Goal: Use online tool/utility

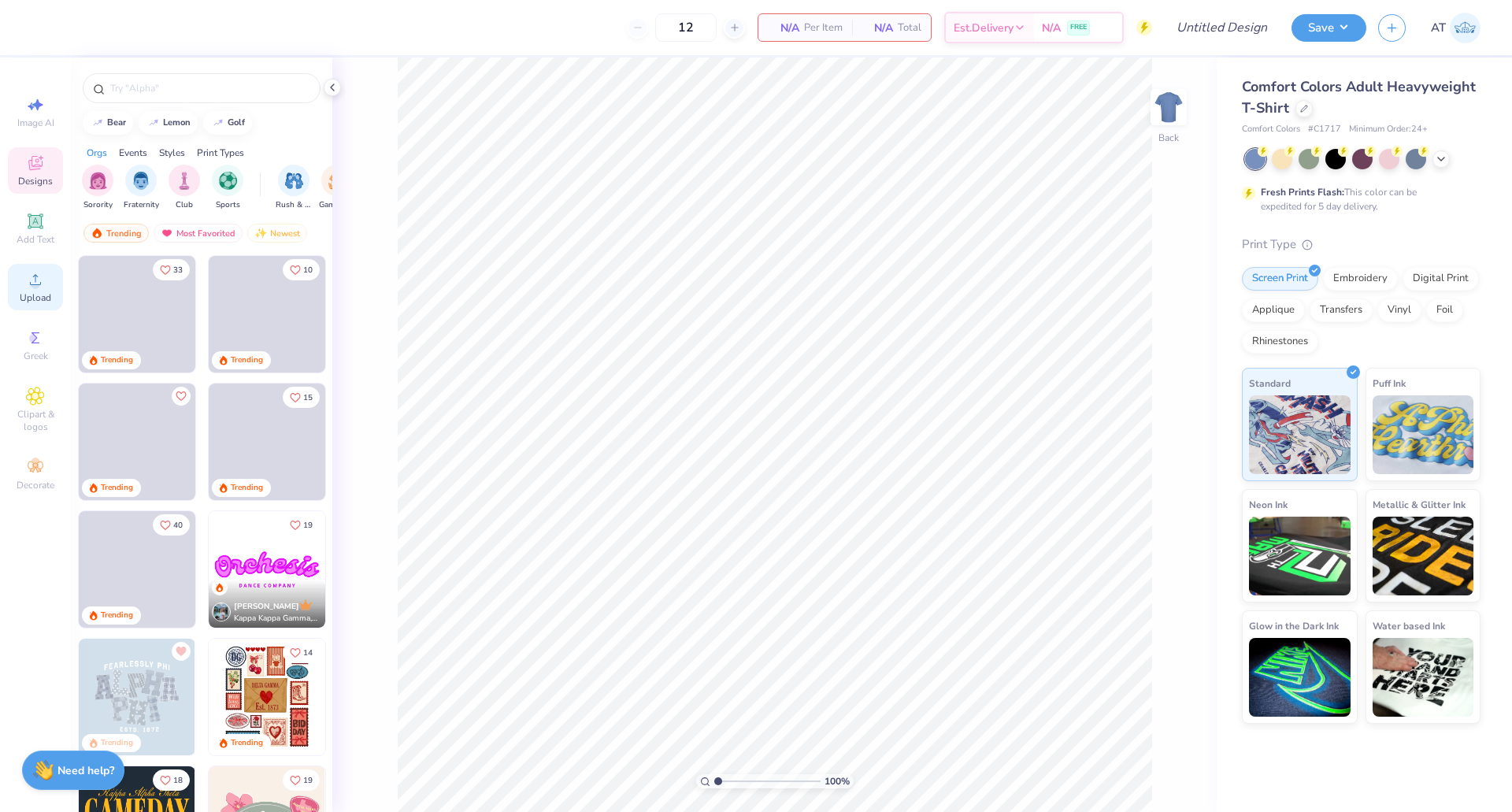
click at [31, 283] on icon at bounding box center [35, 279] width 11 height 11
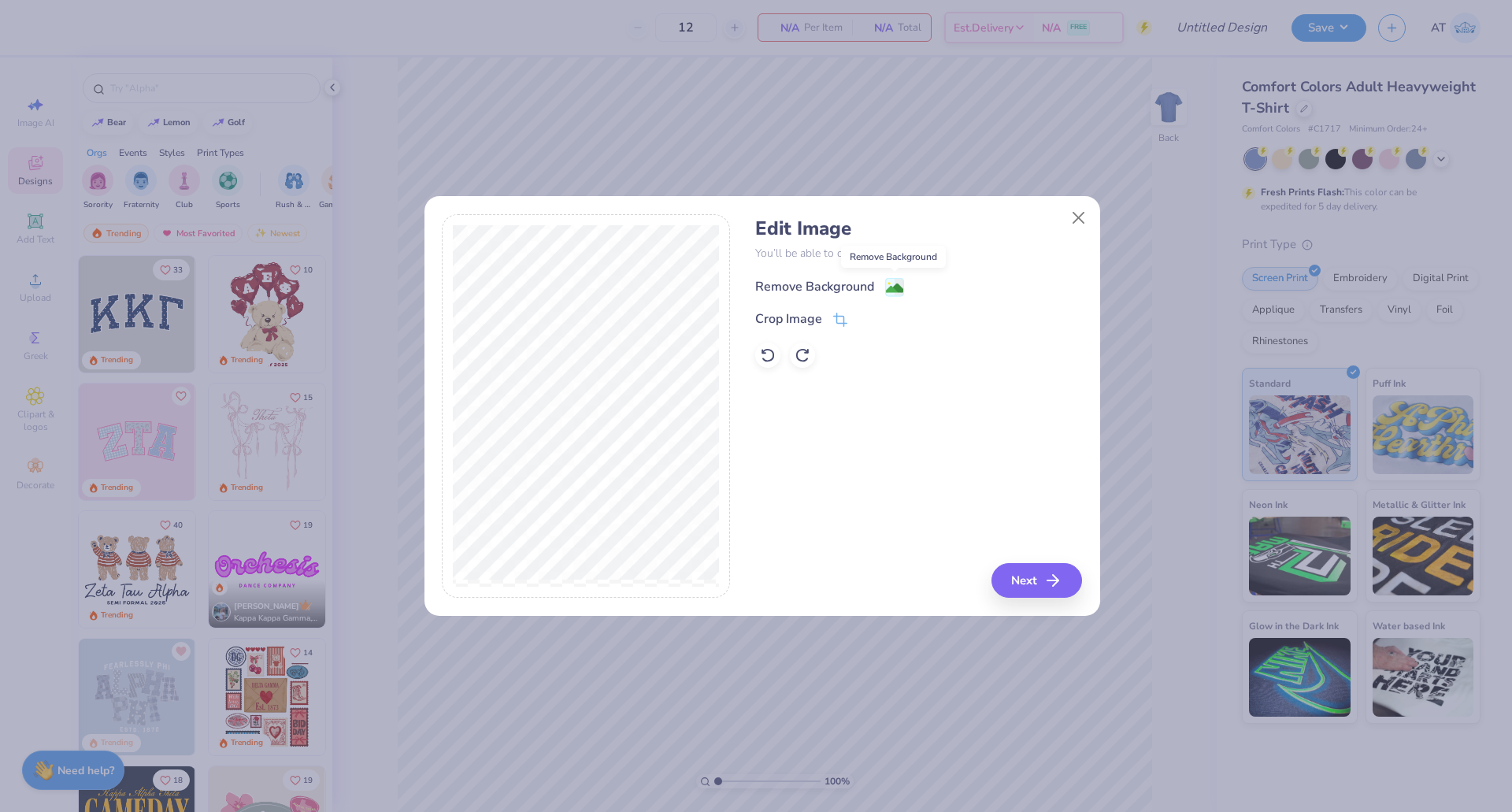
click at [892, 286] on image at bounding box center [894, 288] width 17 height 17
click at [838, 319] on div "Remove Background Crop Image" at bounding box center [919, 322] width 327 height 93
click at [1078, 215] on button "Close" at bounding box center [1078, 218] width 30 height 30
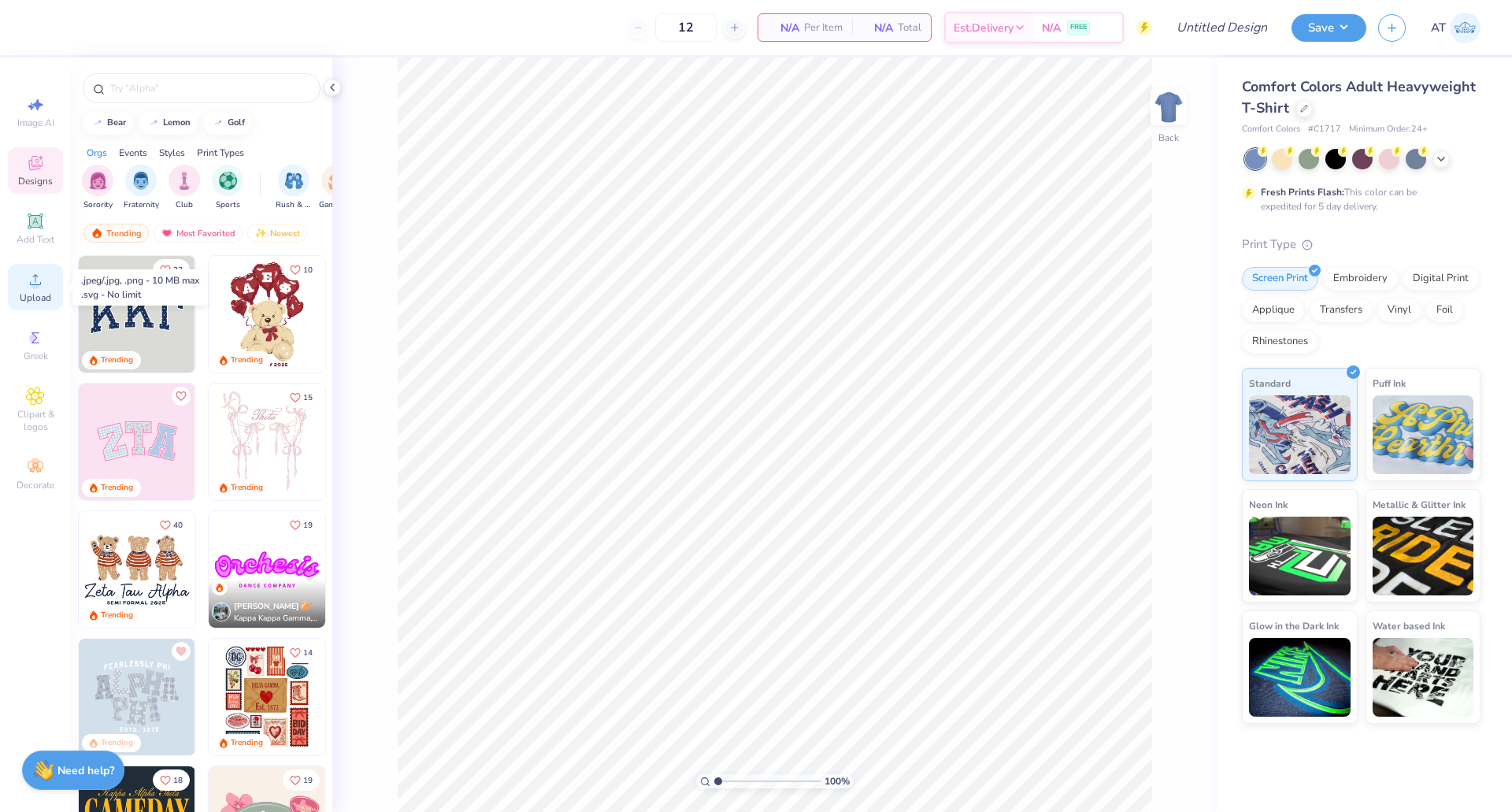
click at [25, 282] on div "Upload" at bounding box center [35, 287] width 55 height 46
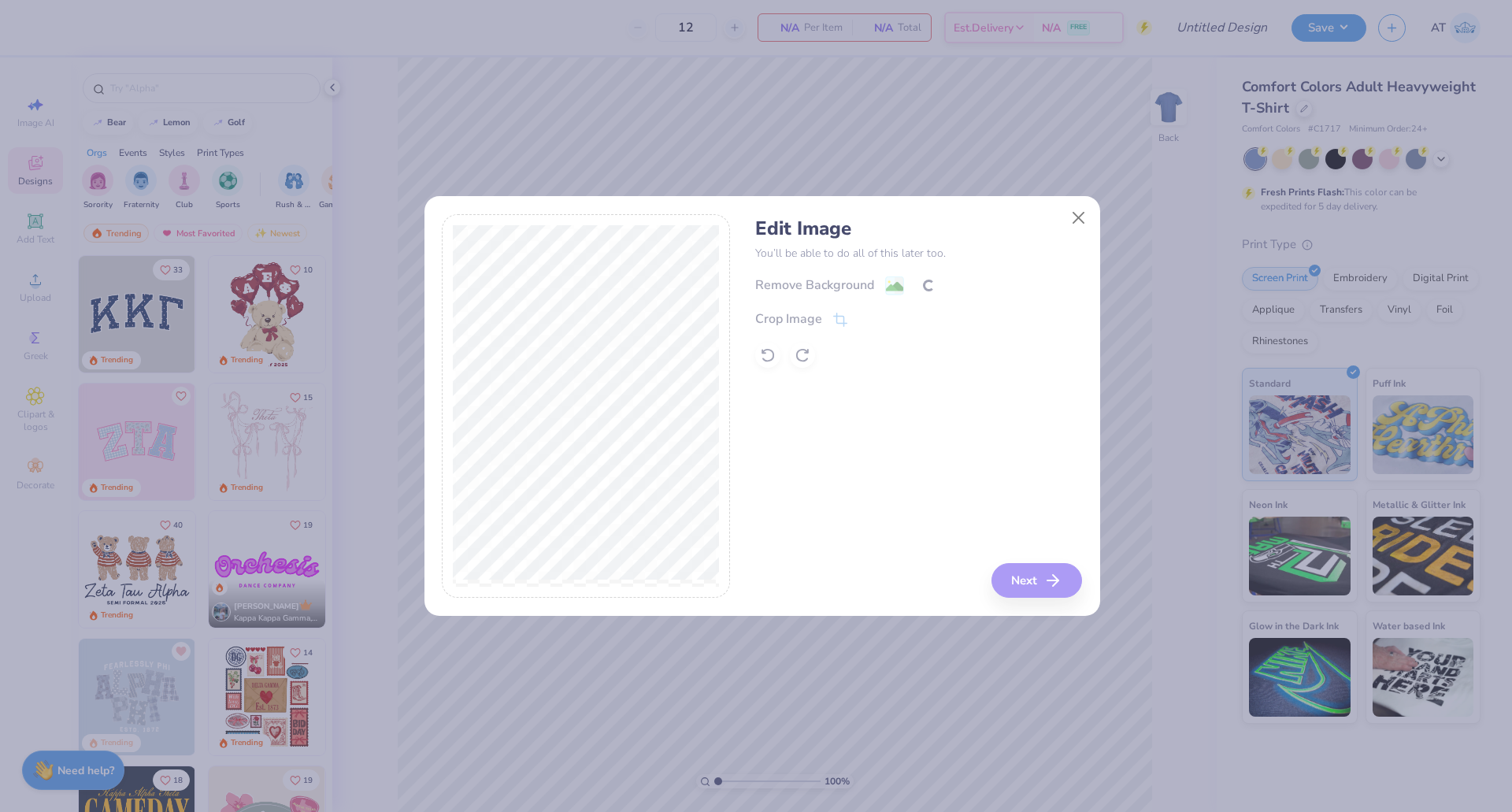
click at [876, 398] on div "Edit Image You’ll be able to do all of this later too. Remove Background Crop I…" at bounding box center [919, 406] width 327 height 385
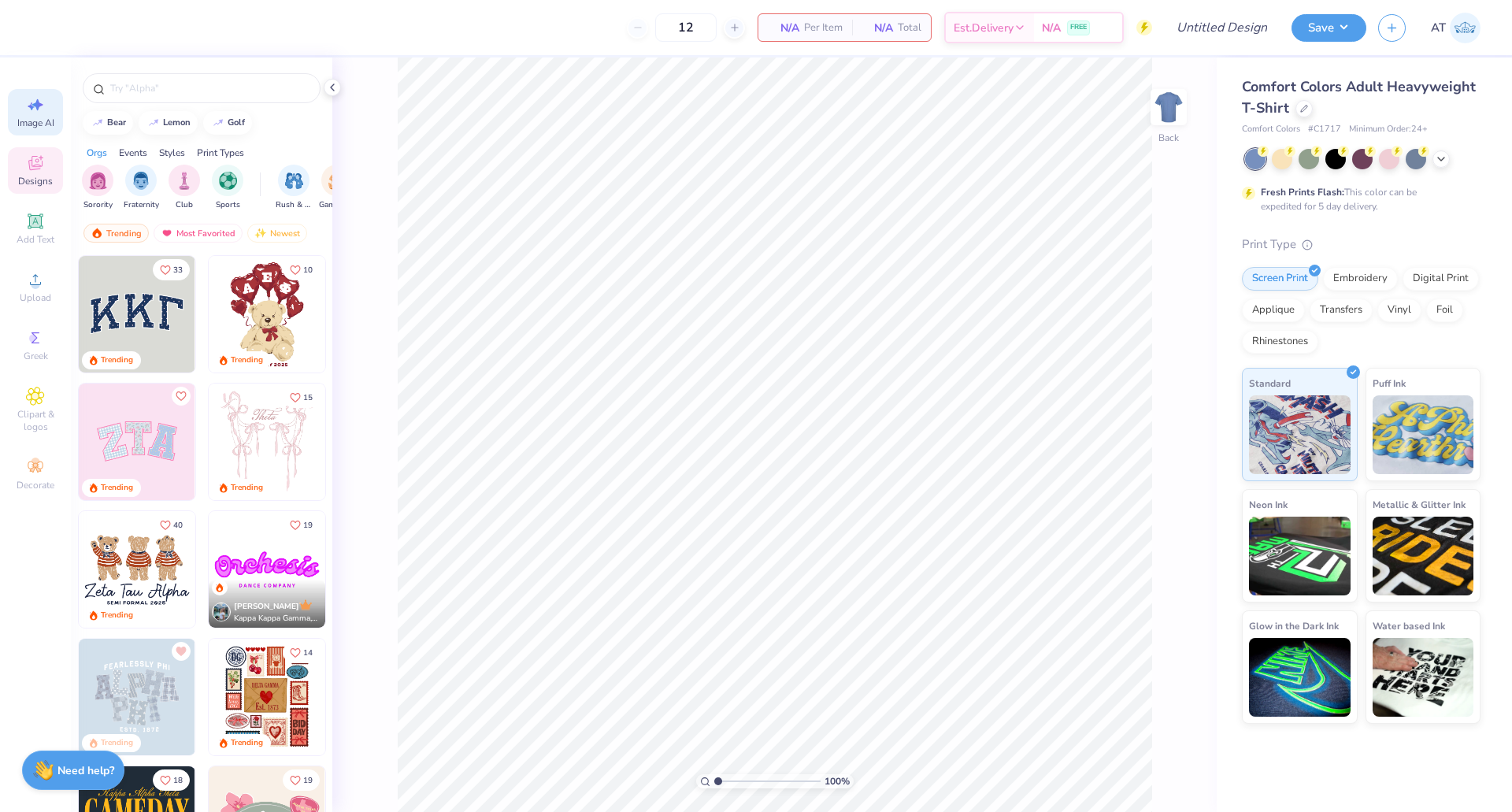
click at [34, 123] on span "Image AI" at bounding box center [35, 123] width 37 height 13
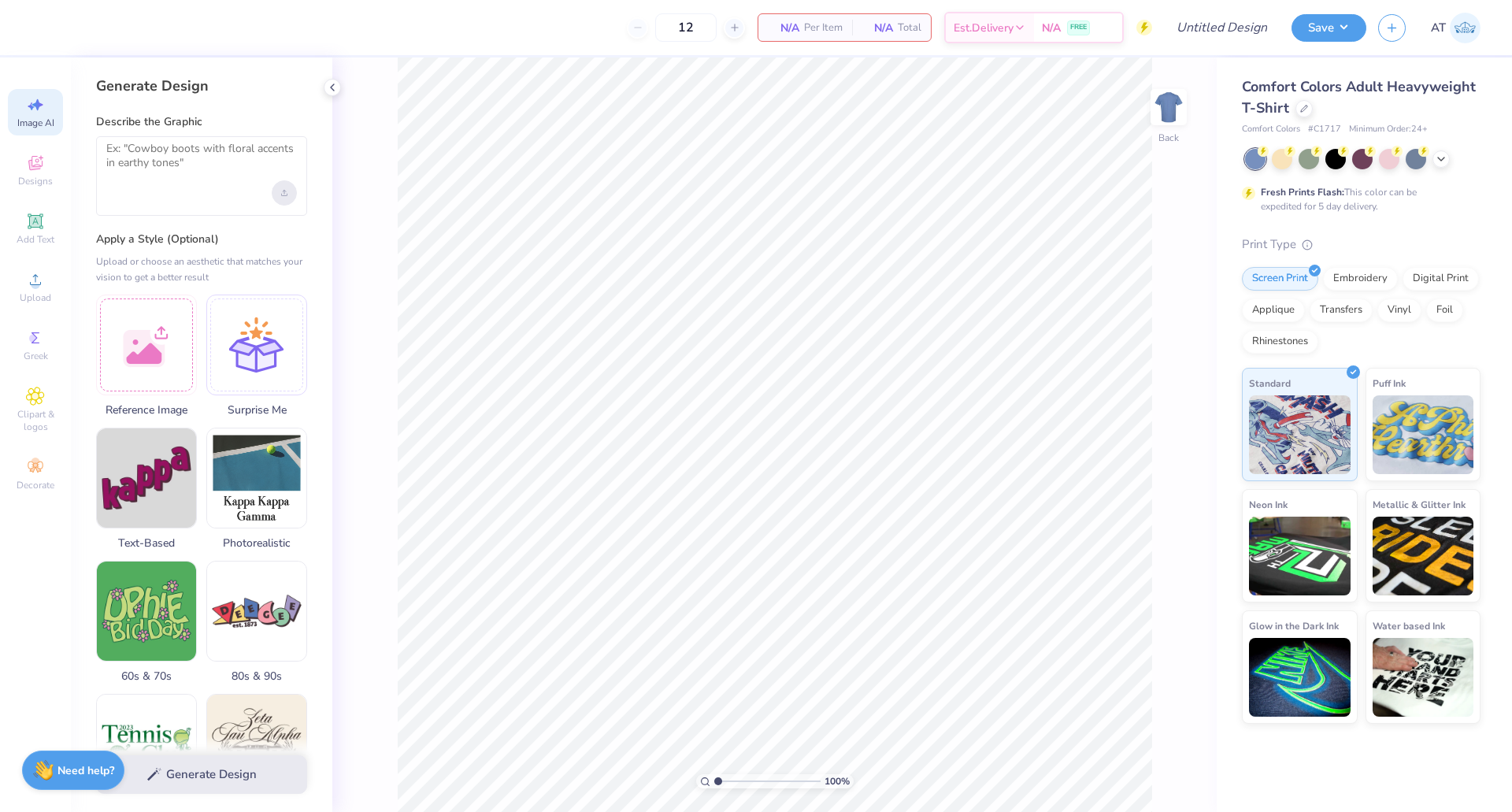
click at [289, 197] on div "Upload image" at bounding box center [285, 193] width 25 height 25
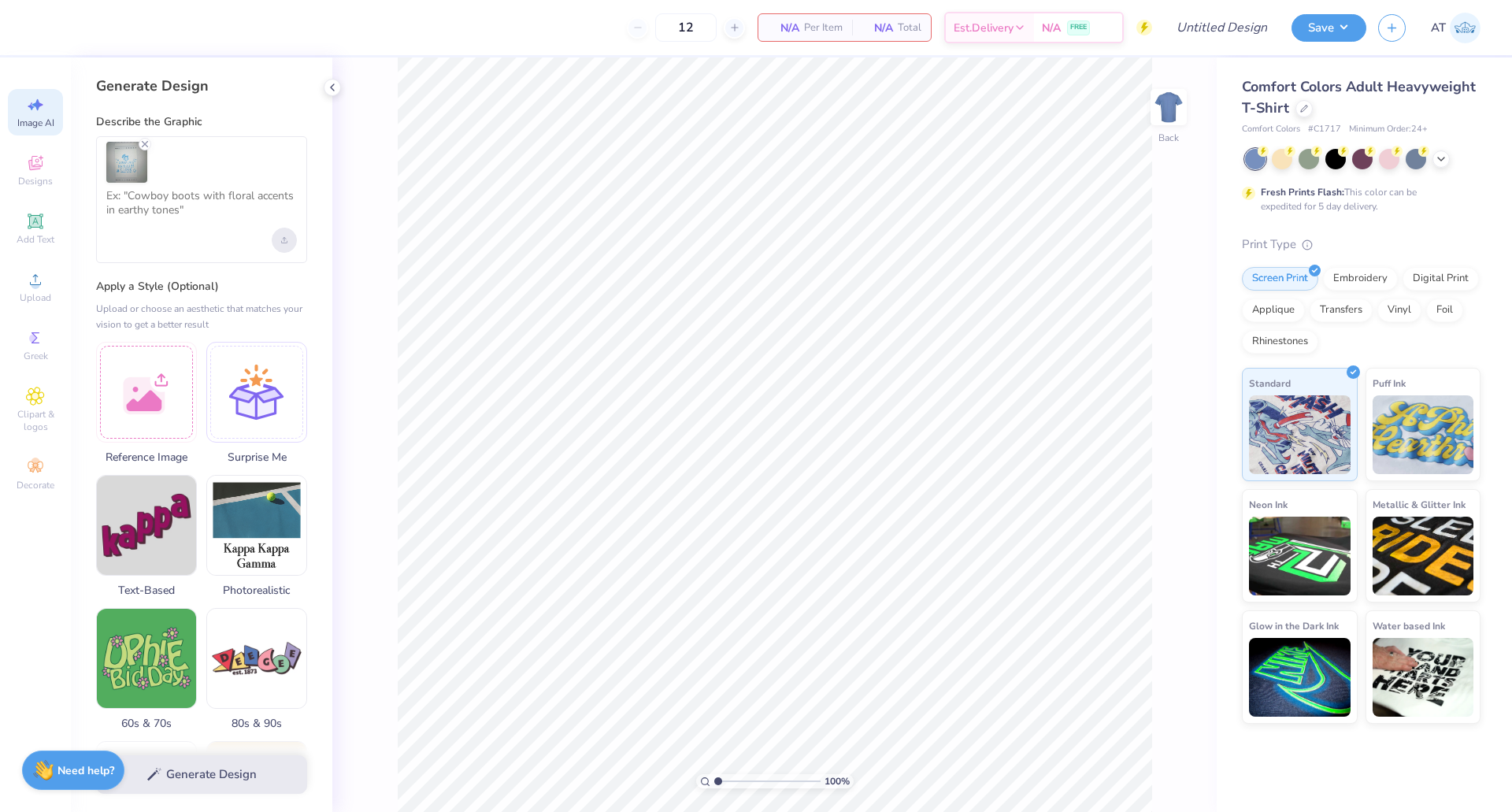
click at [288, 239] on div "Upload image" at bounding box center [285, 240] width 25 height 25
click at [142, 146] on icon "Remove uploaded image" at bounding box center [145, 144] width 13 height 13
click at [142, 144] on icon "Remove uploaded image" at bounding box center [145, 144] width 13 height 13
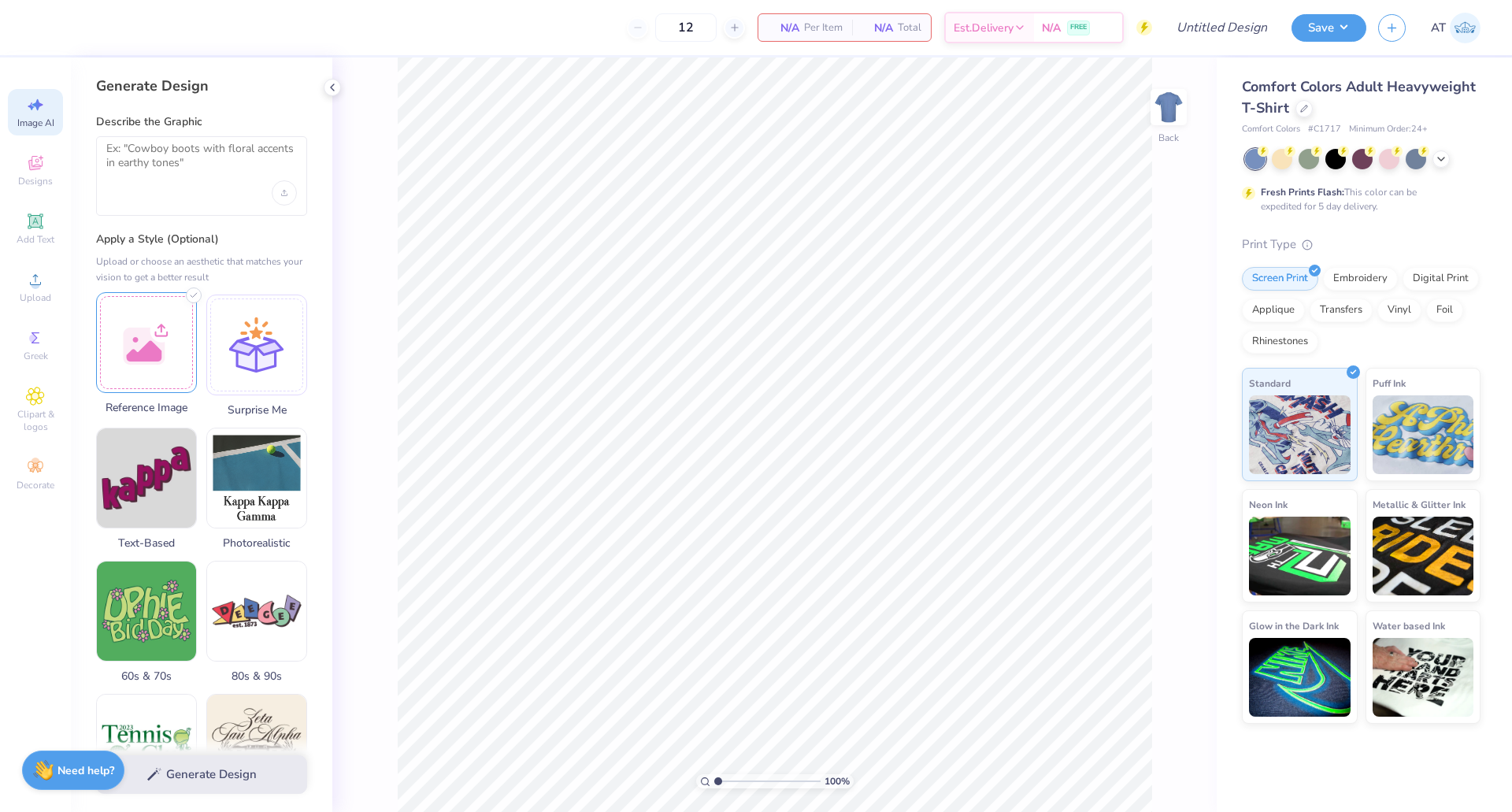
click at [148, 344] on div at bounding box center [146, 342] width 101 height 101
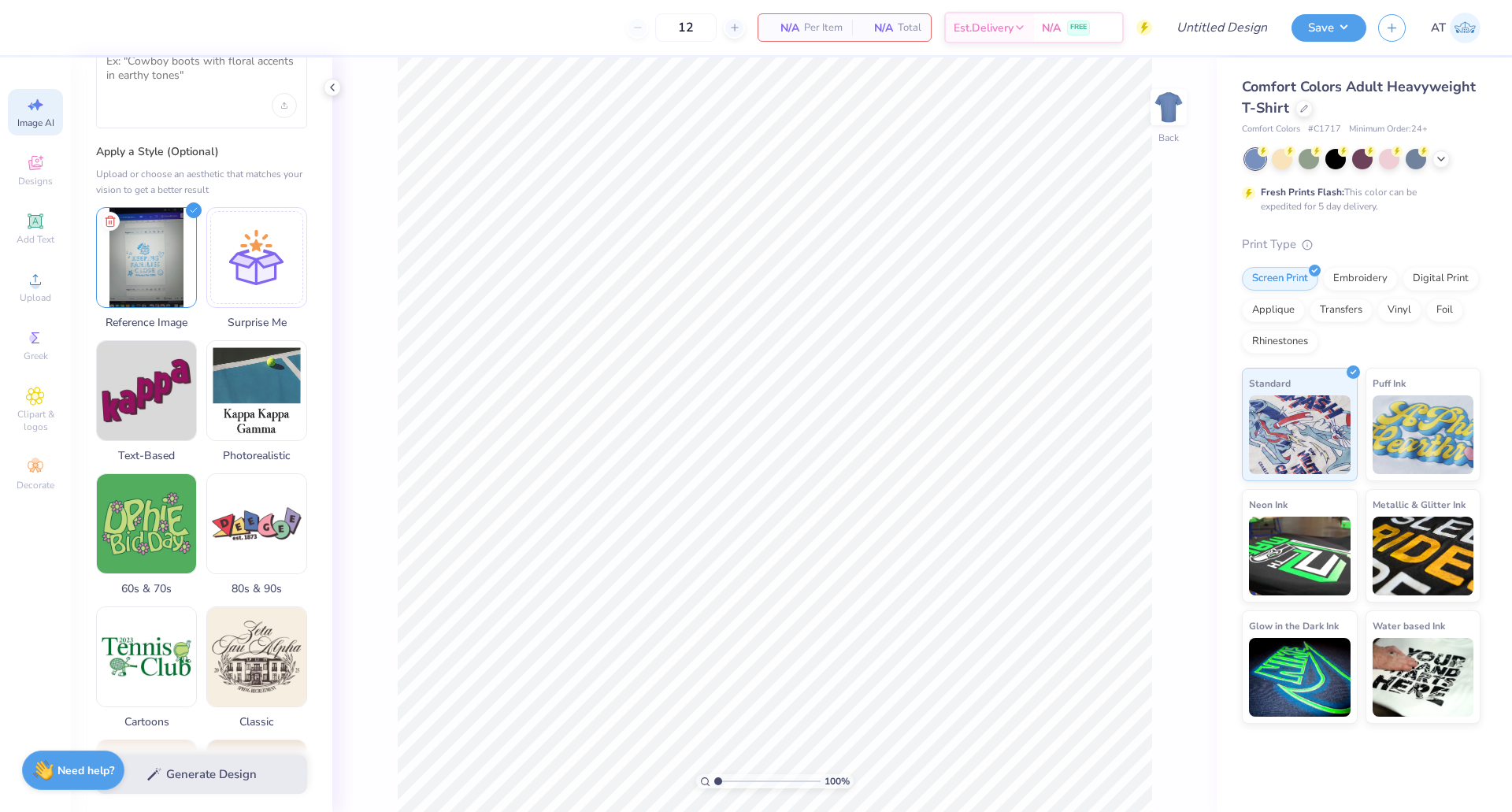
scroll to position [89, 0]
click at [227, 776] on div "Generate Design" at bounding box center [201, 775] width 261 height 76
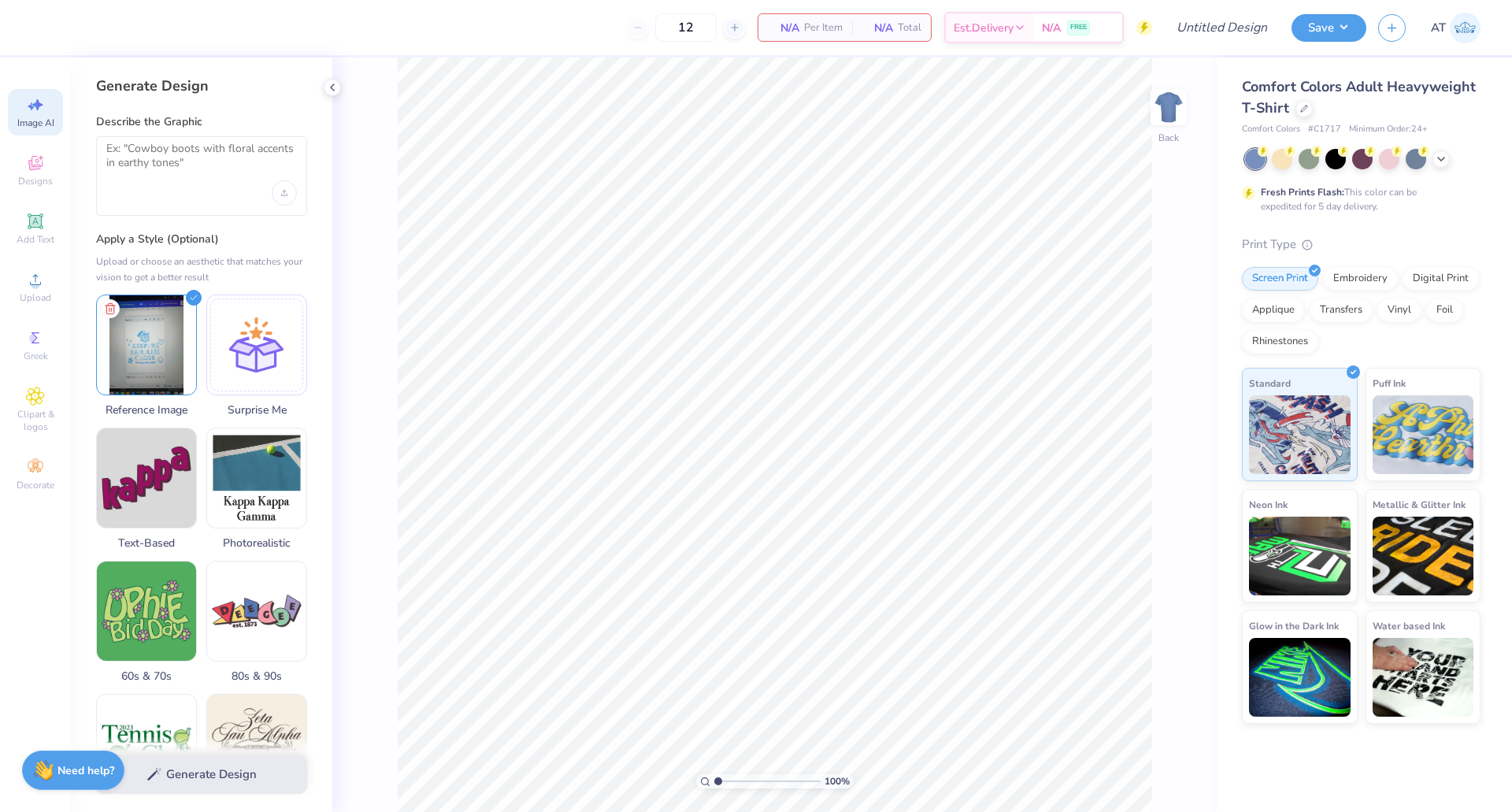
click at [204, 776] on div "Generate Design" at bounding box center [201, 775] width 261 height 76
click at [219, 775] on div "Generate Design" at bounding box center [201, 775] width 261 height 76
click at [159, 332] on img at bounding box center [146, 342] width 99 height 99
click at [151, 359] on img at bounding box center [146, 342] width 99 height 99
click at [211, 783] on div "Generate Design" at bounding box center [201, 775] width 261 height 76
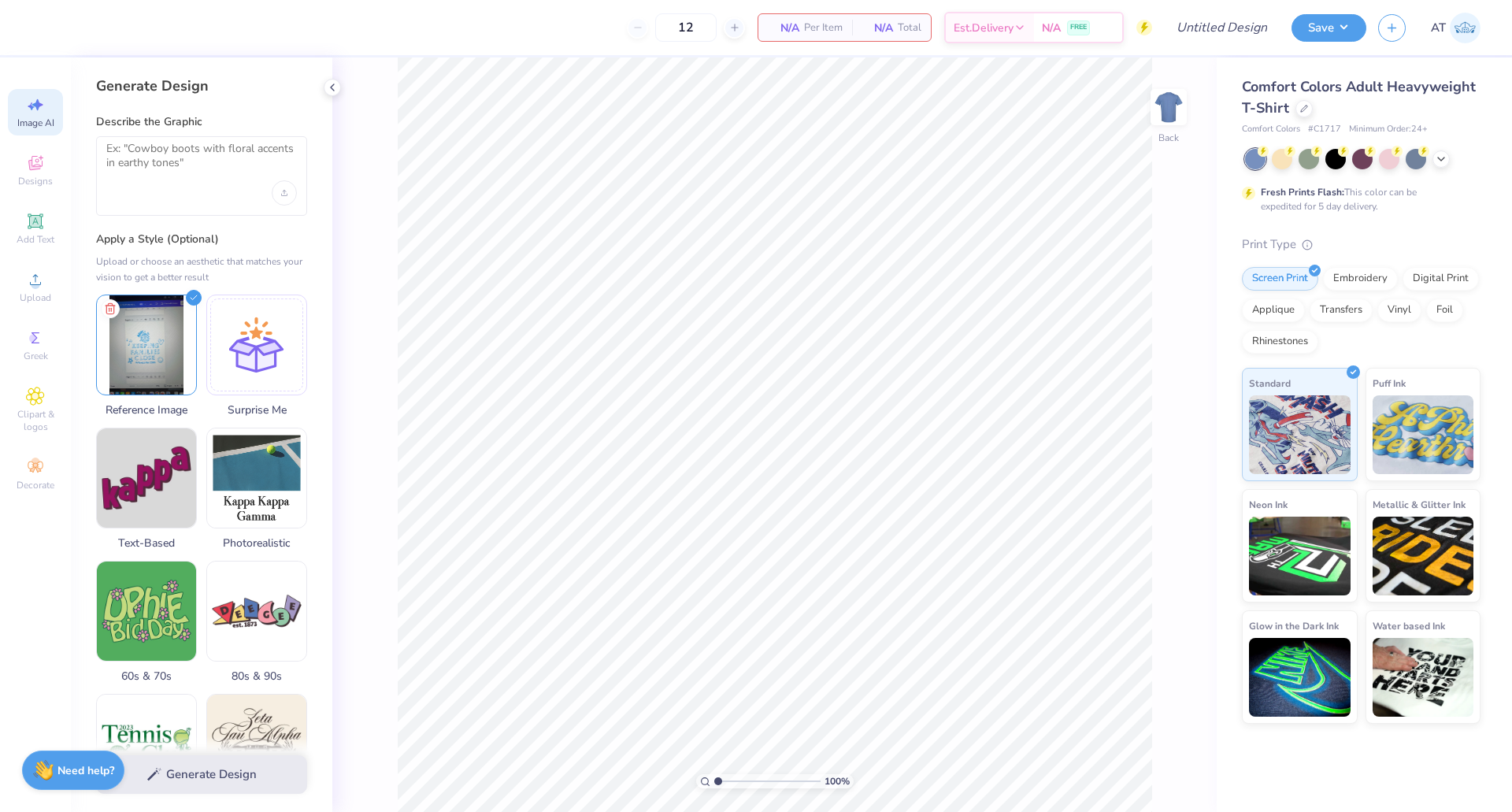
click at [178, 775] on div "Generate Design" at bounding box center [201, 775] width 261 height 76
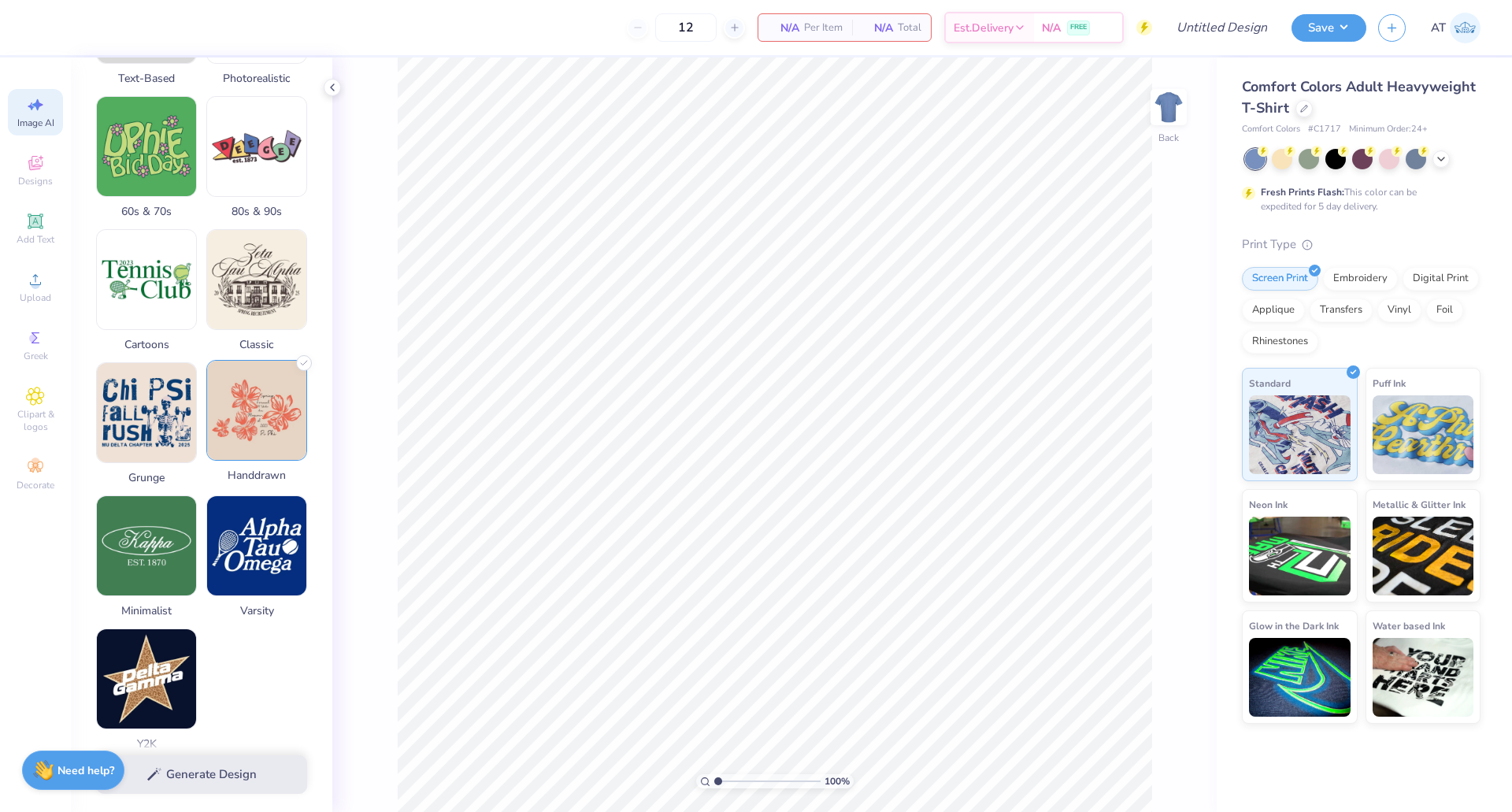
scroll to position [535, 0]
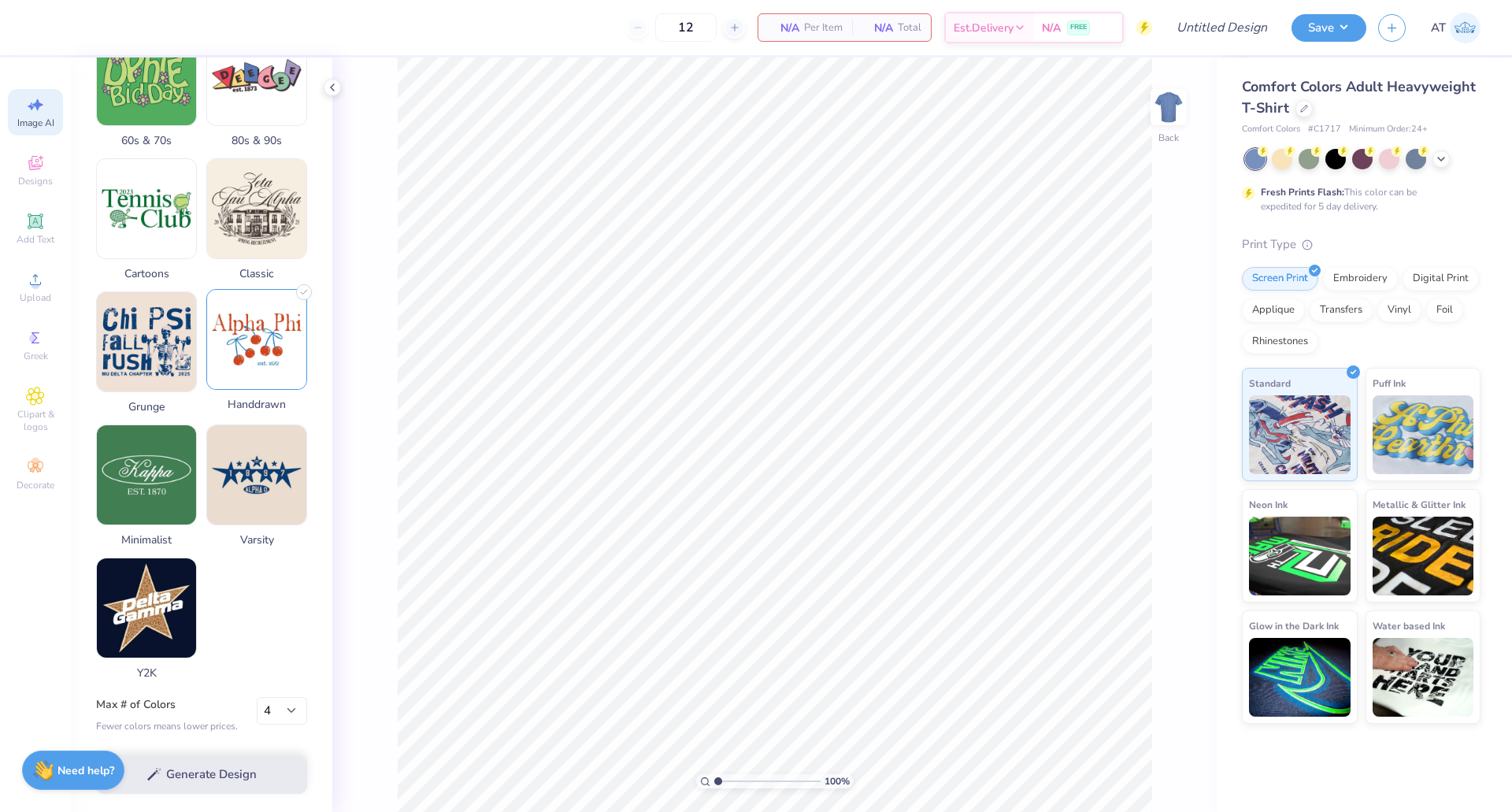
click at [264, 365] on img at bounding box center [256, 339] width 99 height 99
click at [276, 767] on div "Generate Design" at bounding box center [201, 775] width 261 height 76
click at [188, 782] on div "Generate Design" at bounding box center [201, 775] width 261 height 76
click at [298, 715] on select "1 2 3 4 5 6 7 8" at bounding box center [282, 711] width 51 height 28
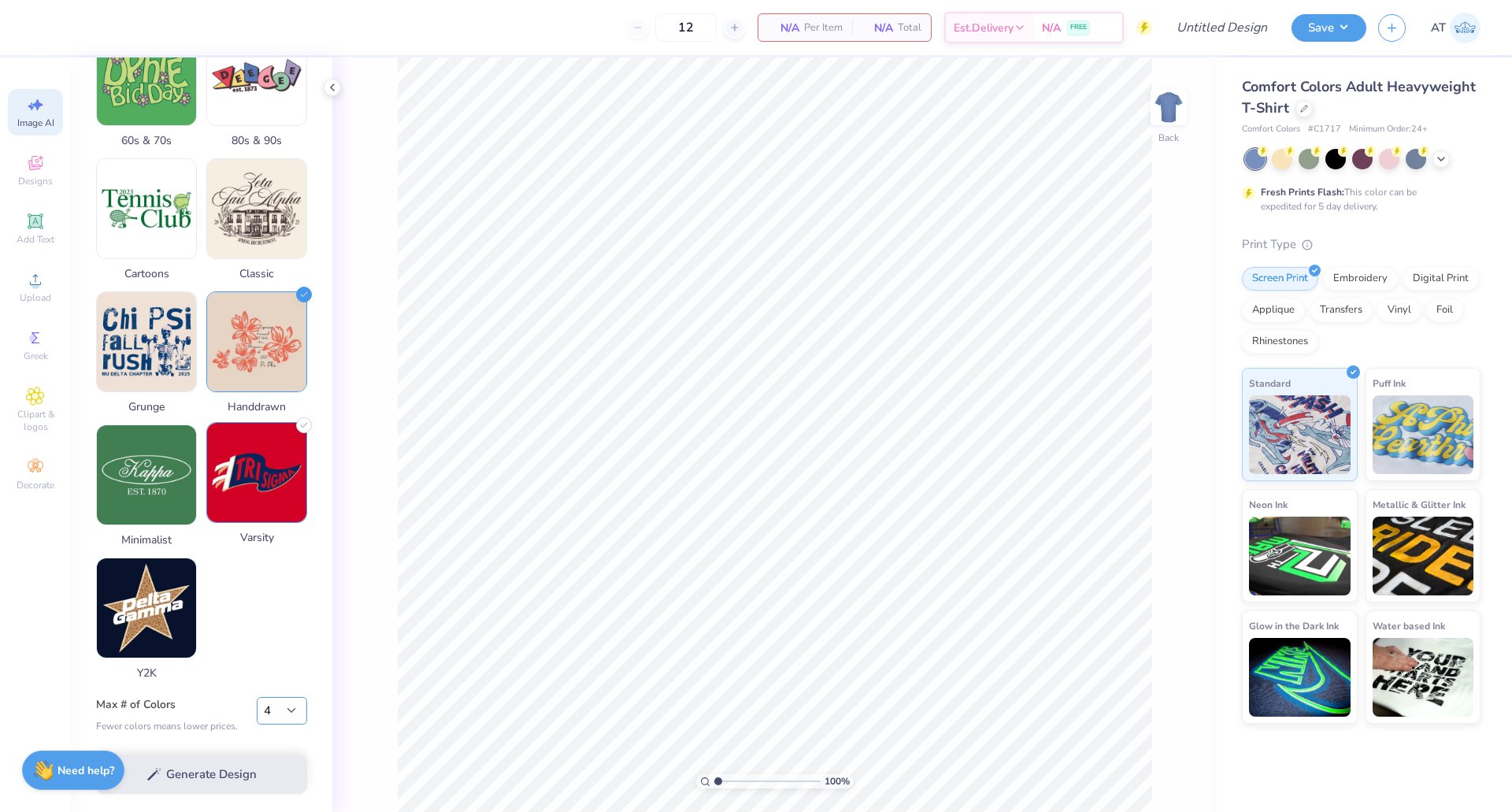
select select "1"
click at [257, 698] on select "1 2 3 4 5 6 7 8" at bounding box center [282, 711] width 51 height 28
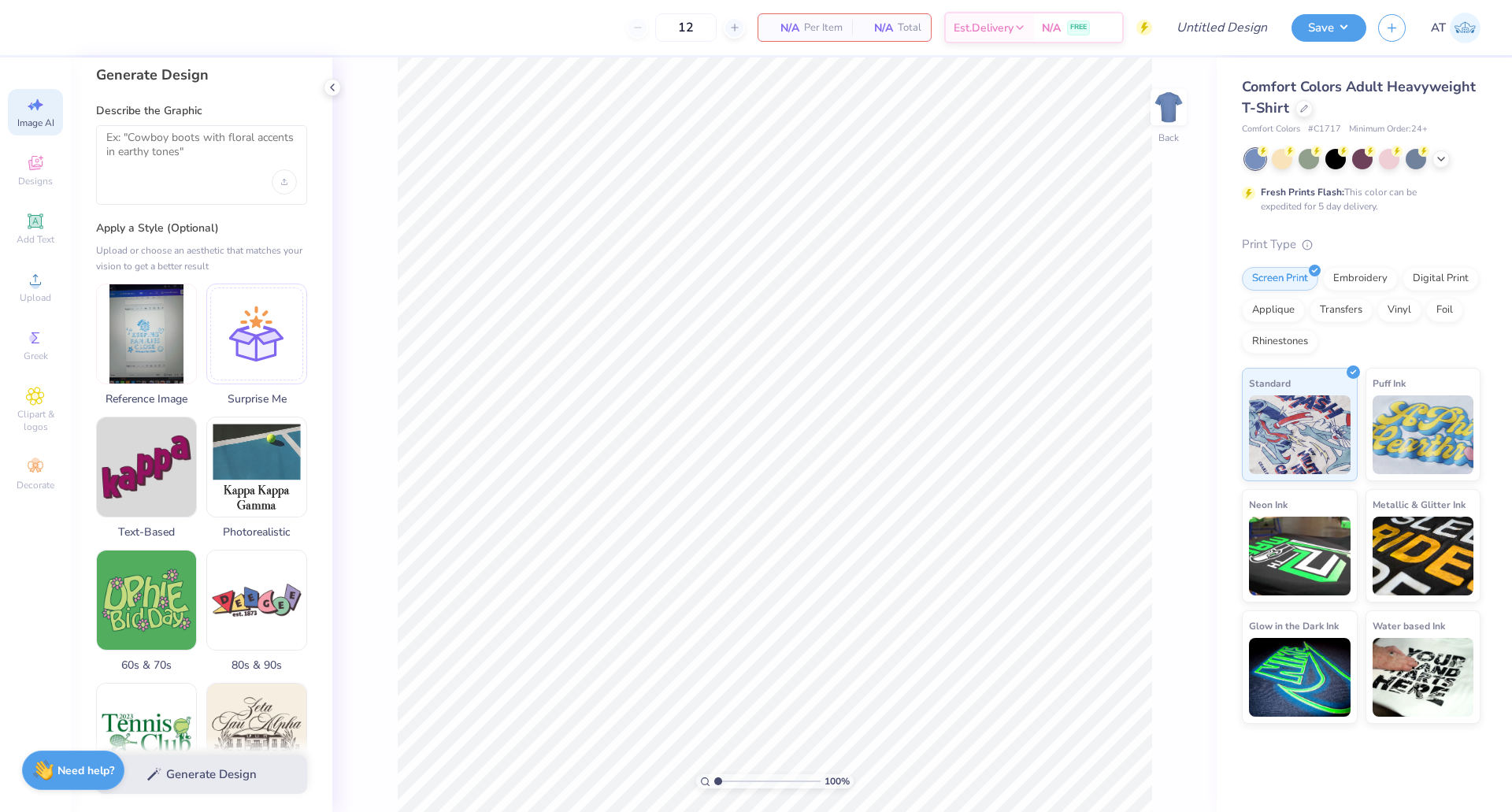
scroll to position [0, 0]
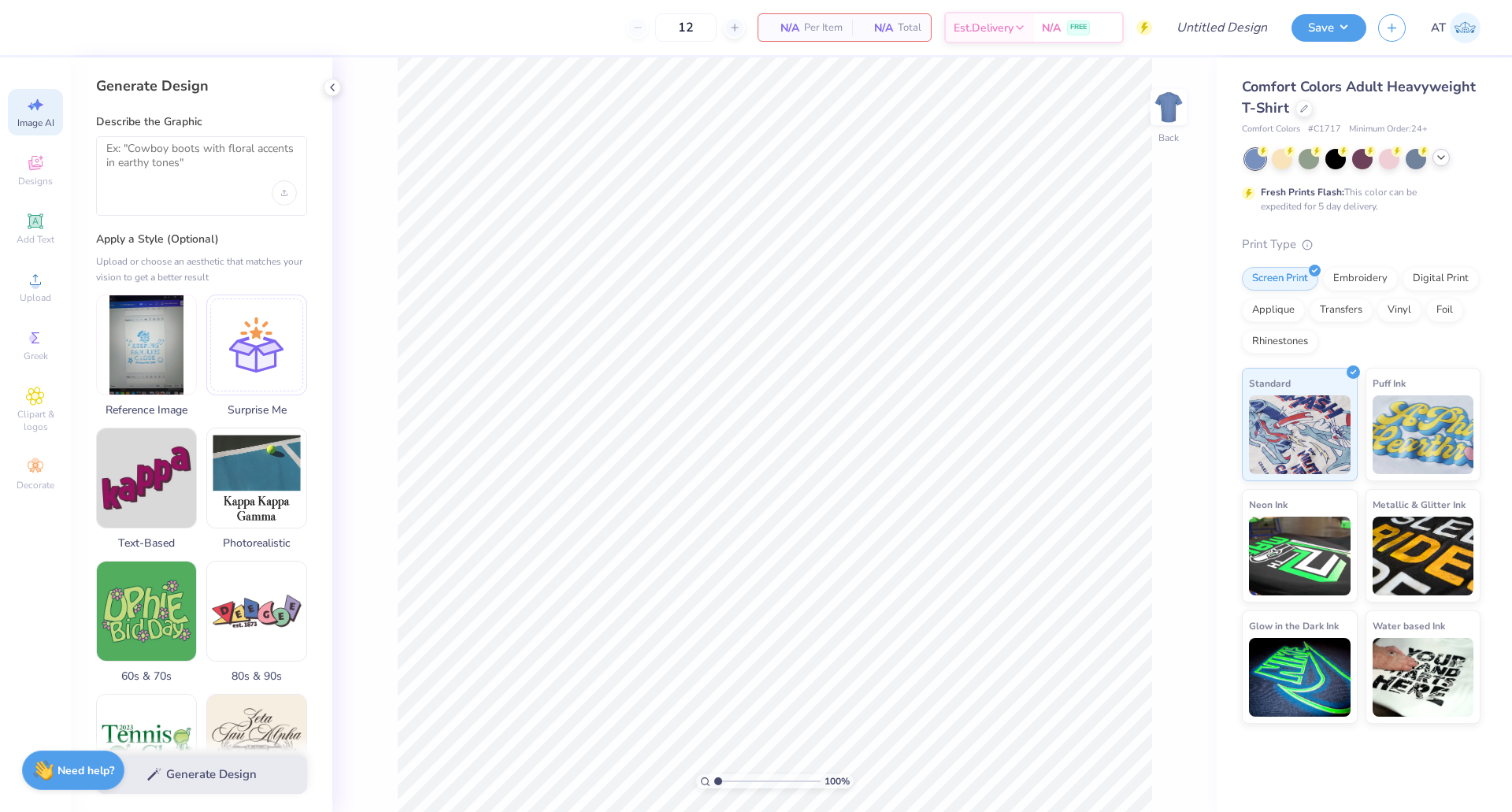
click at [1439, 159] on icon at bounding box center [1441, 158] width 13 height 13
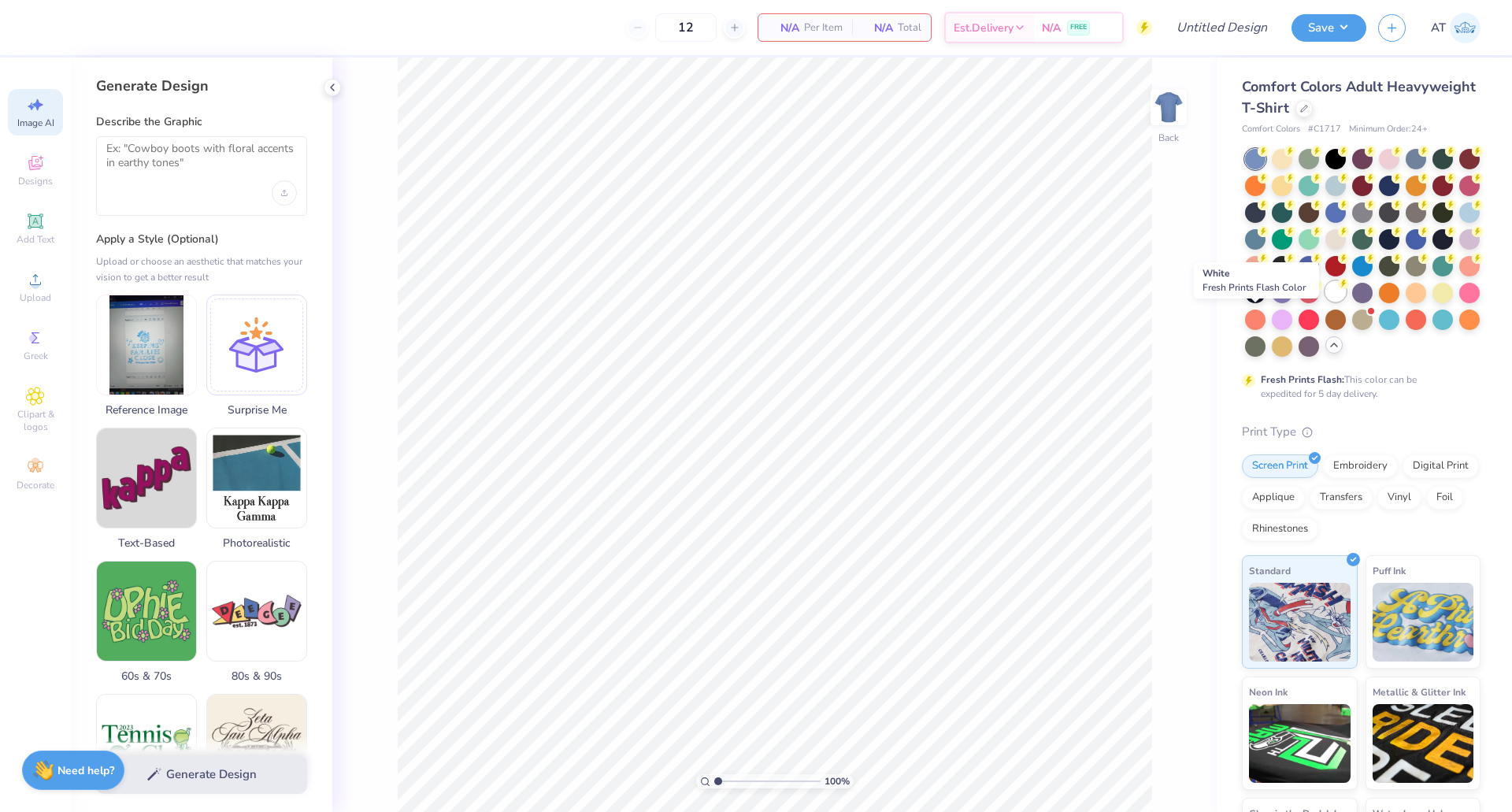
click at [1325, 302] on div at bounding box center [1335, 291] width 21 height 21
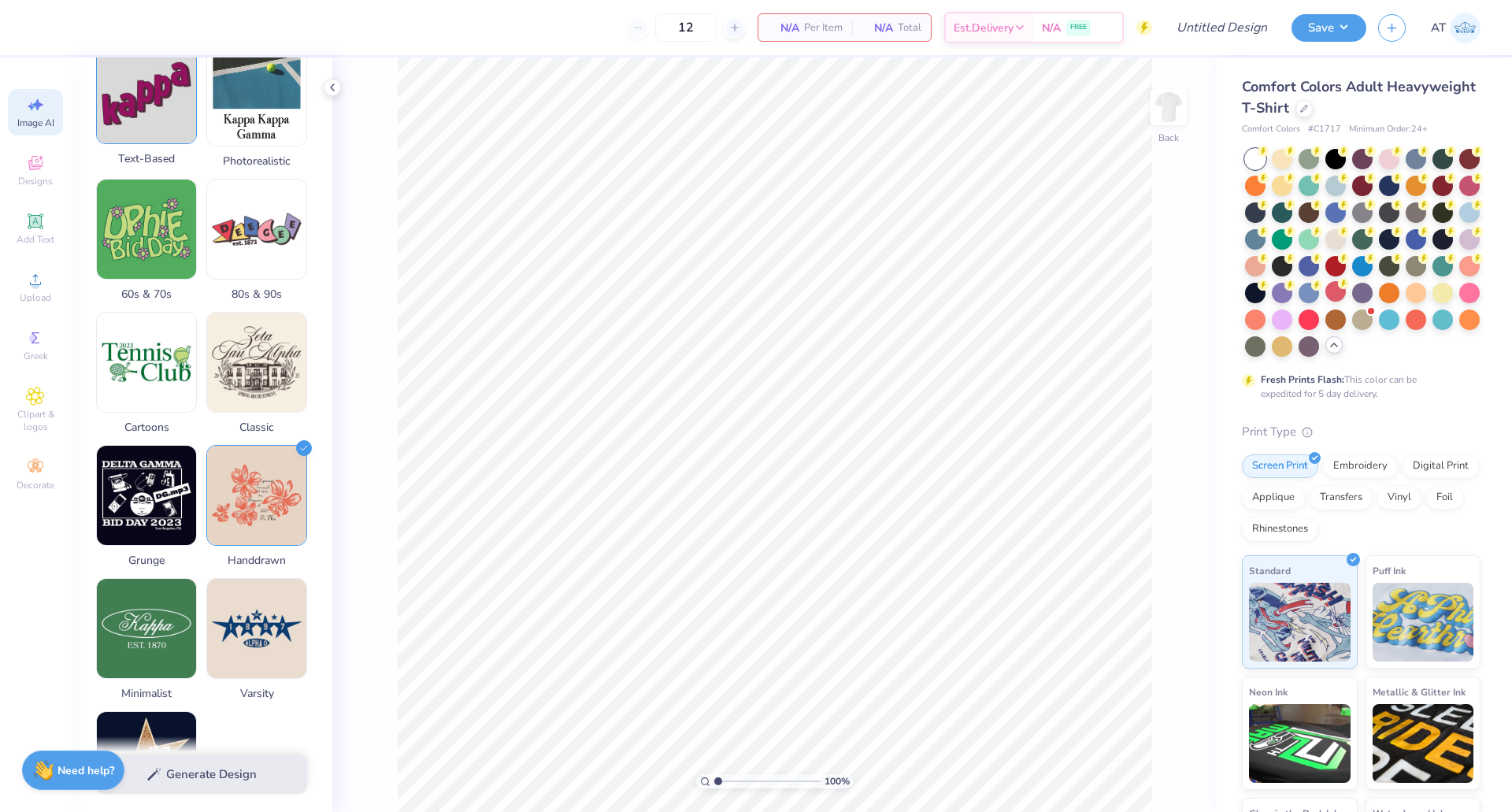
scroll to position [535, 0]
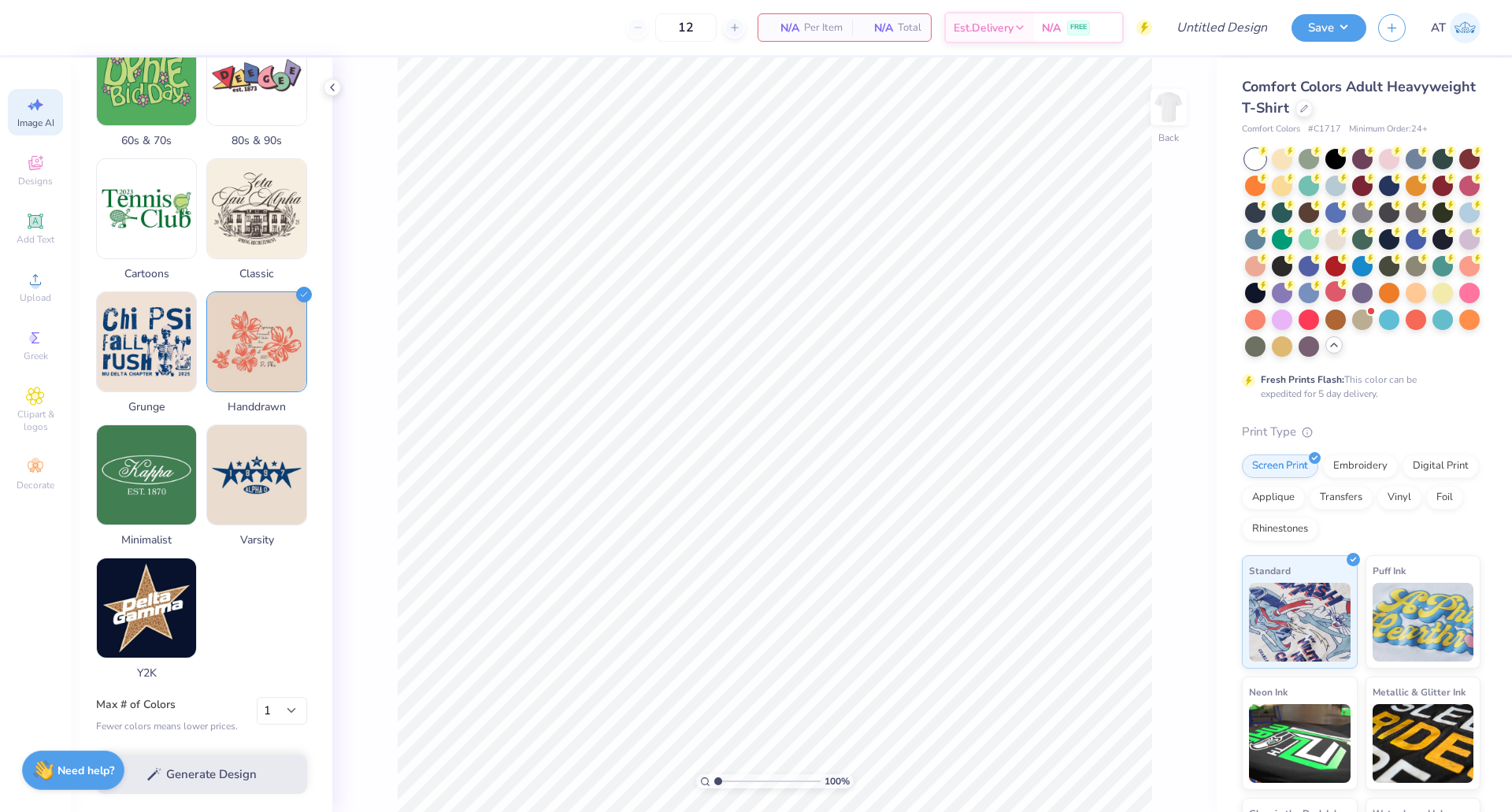
click at [230, 768] on div "Generate Design" at bounding box center [201, 775] width 261 height 76
click at [192, 775] on div "Generate Design" at bounding box center [201, 775] width 261 height 76
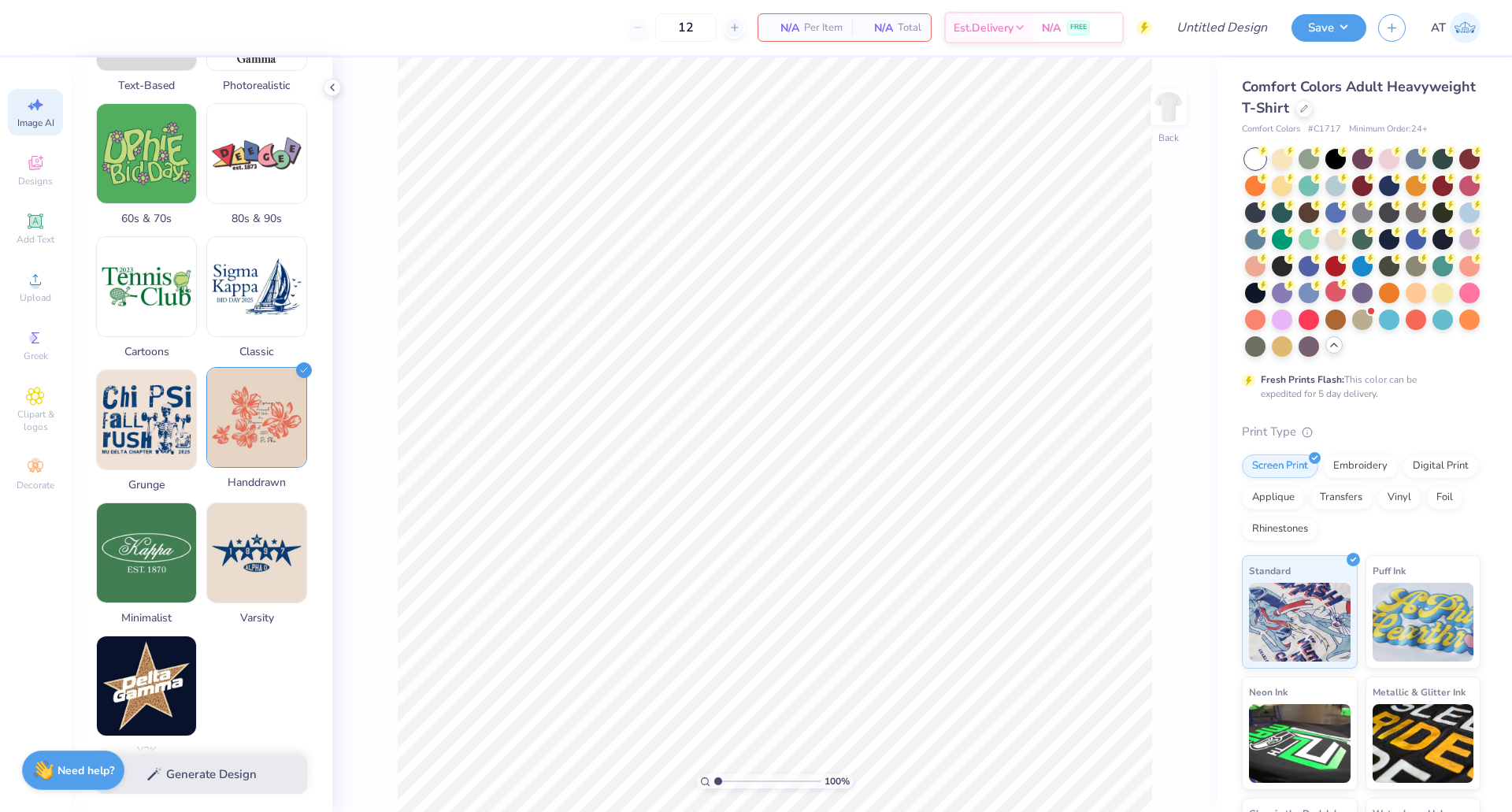
scroll to position [457, 0]
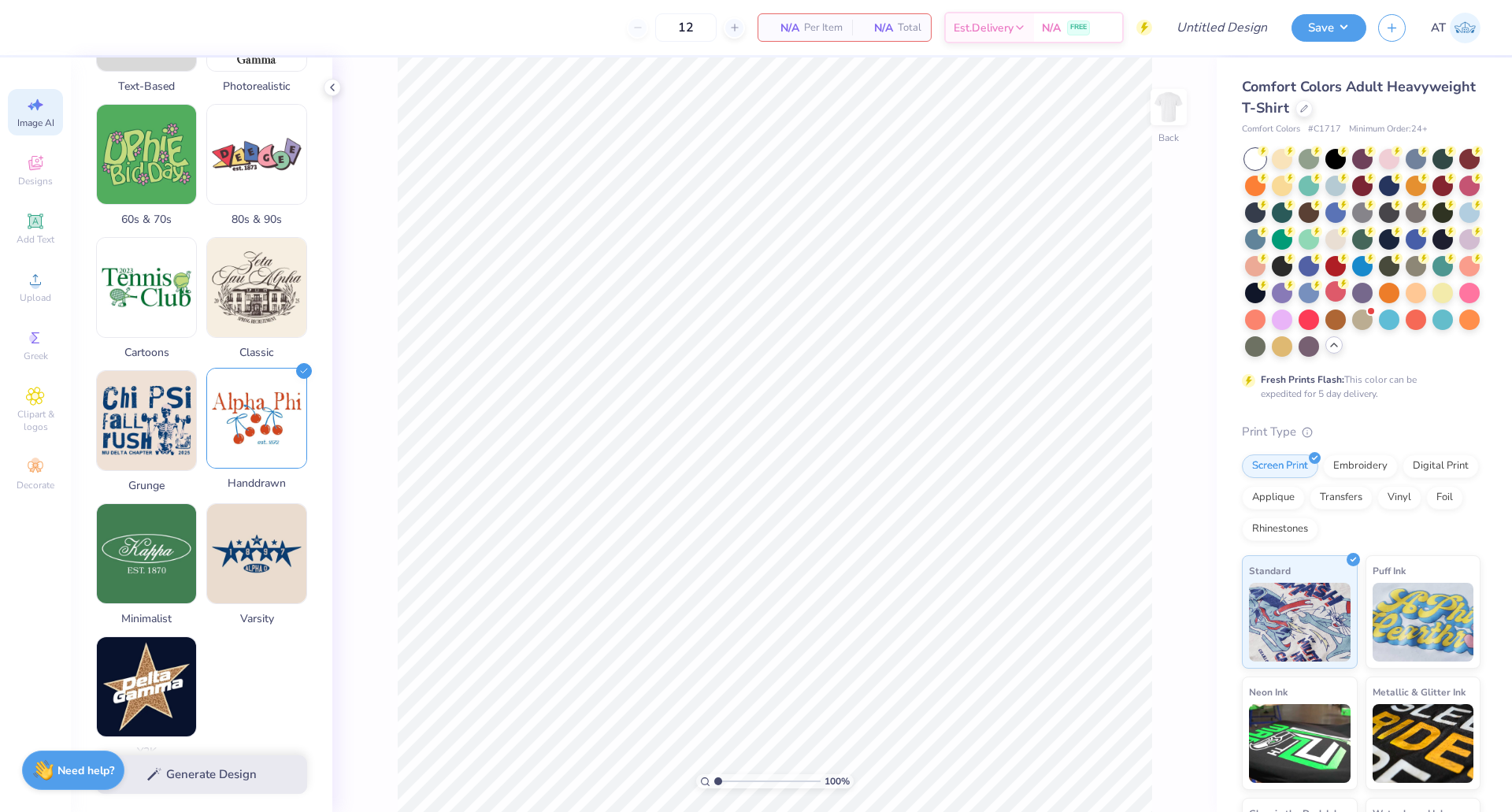
click at [258, 441] on img at bounding box center [256, 417] width 99 height 99
click at [261, 429] on img at bounding box center [256, 417] width 99 height 99
click at [212, 781] on div "Generate Design" at bounding box center [201, 775] width 261 height 76
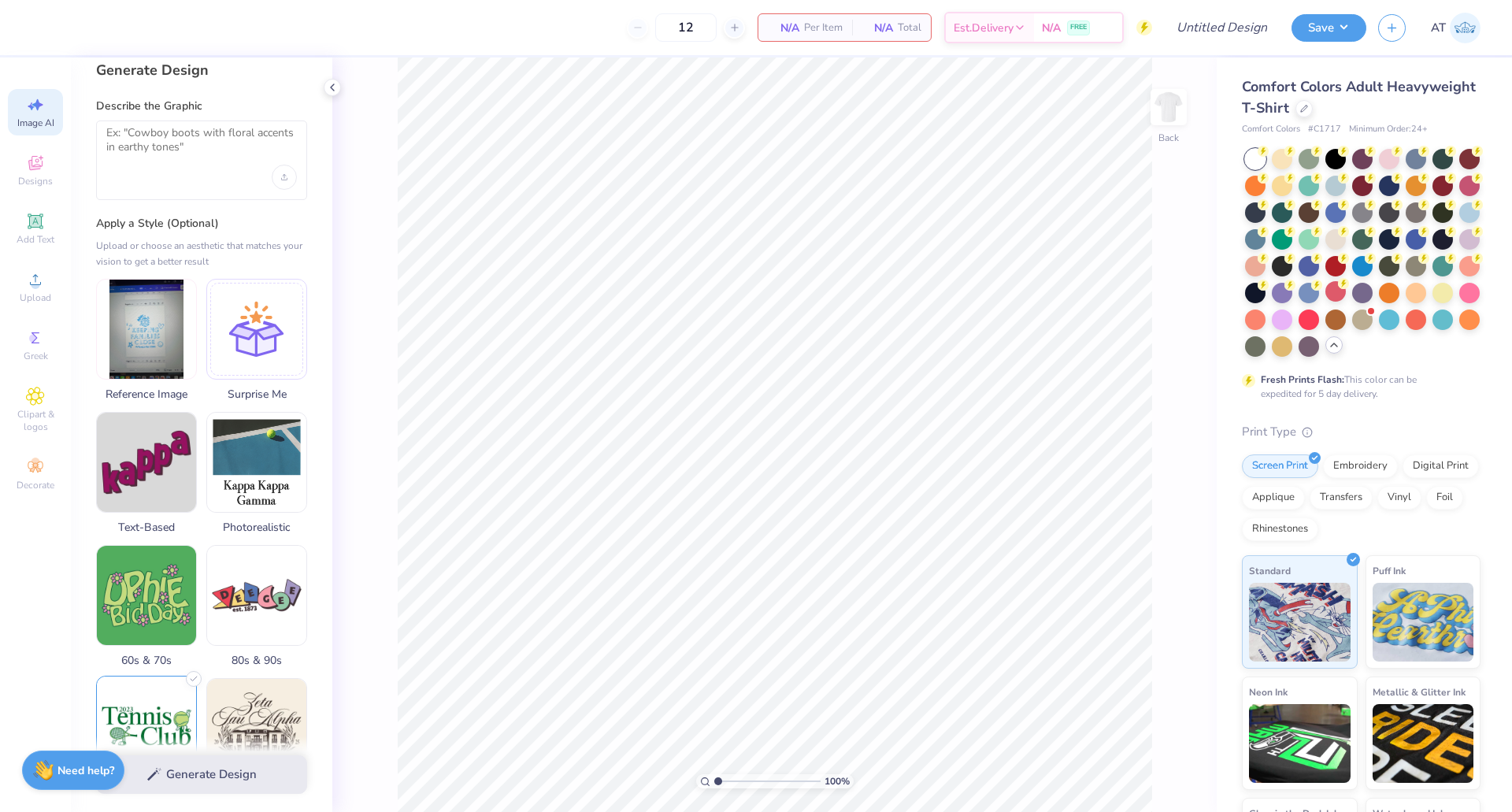
scroll to position [0, 0]
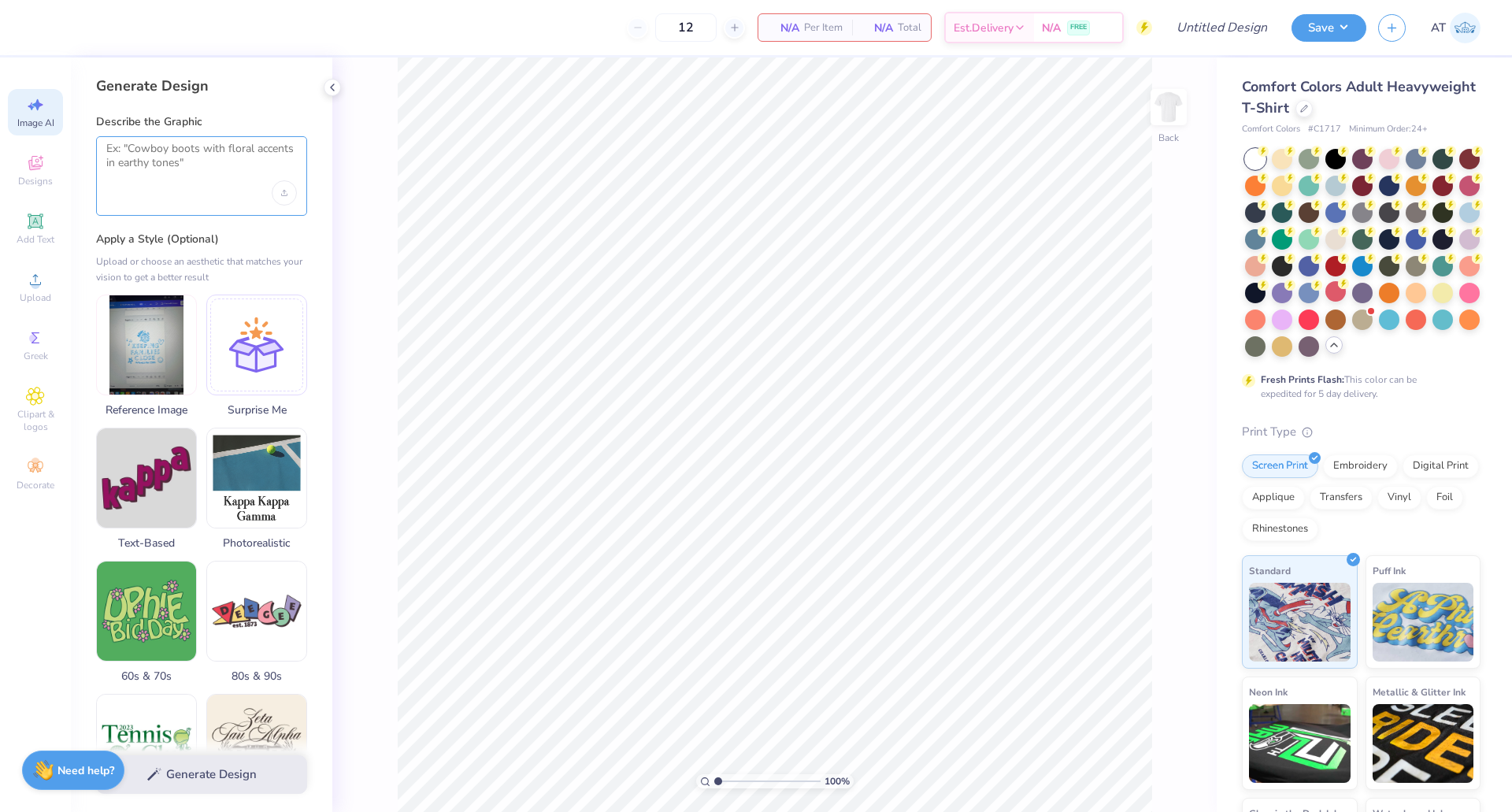
click at [181, 147] on textarea at bounding box center [201, 161] width 190 height 39
click at [284, 191] on icon "Upload image" at bounding box center [284, 191] width 3 height 2
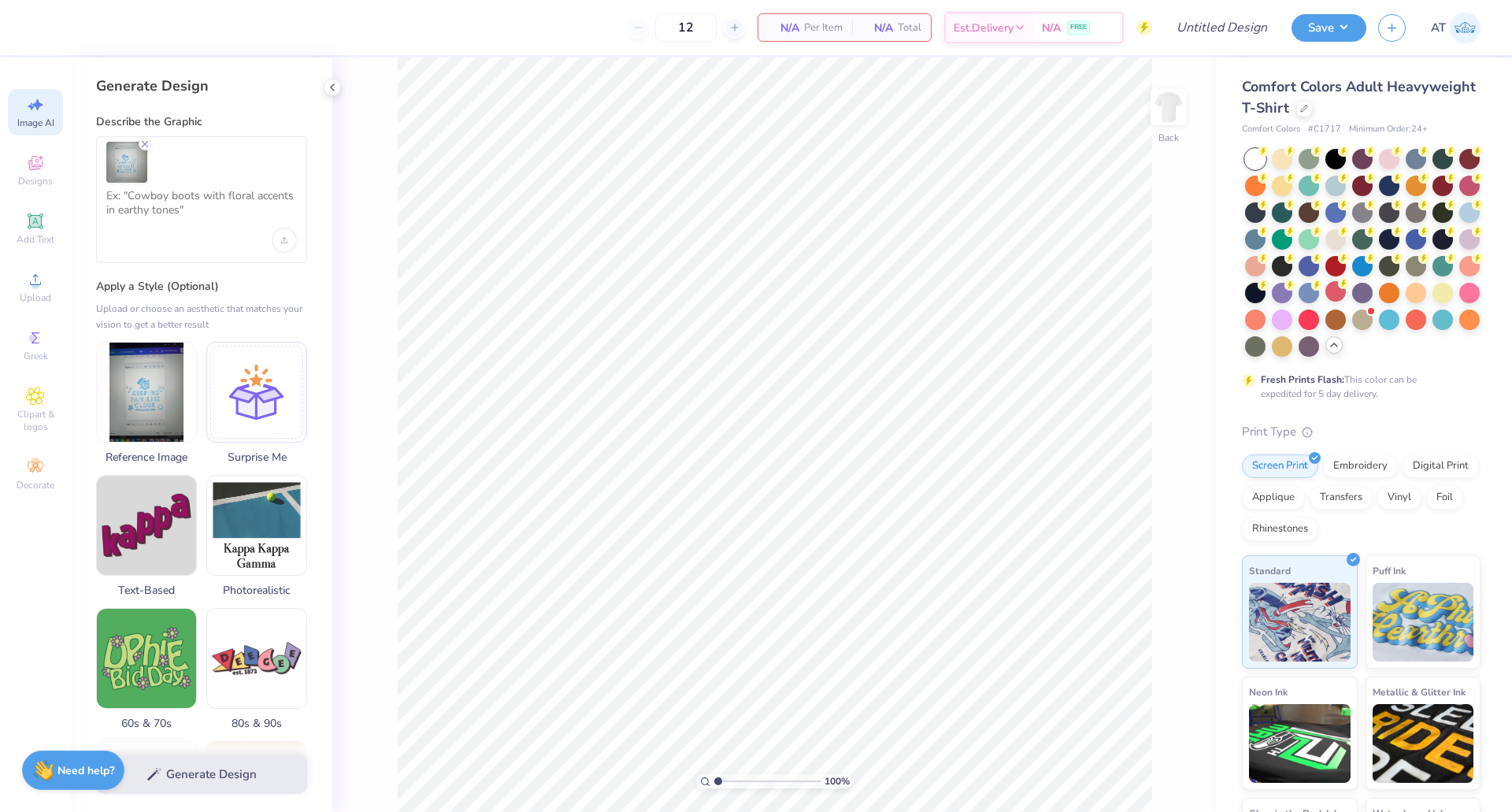
click at [207, 781] on div "Generate Design" at bounding box center [201, 775] width 261 height 76
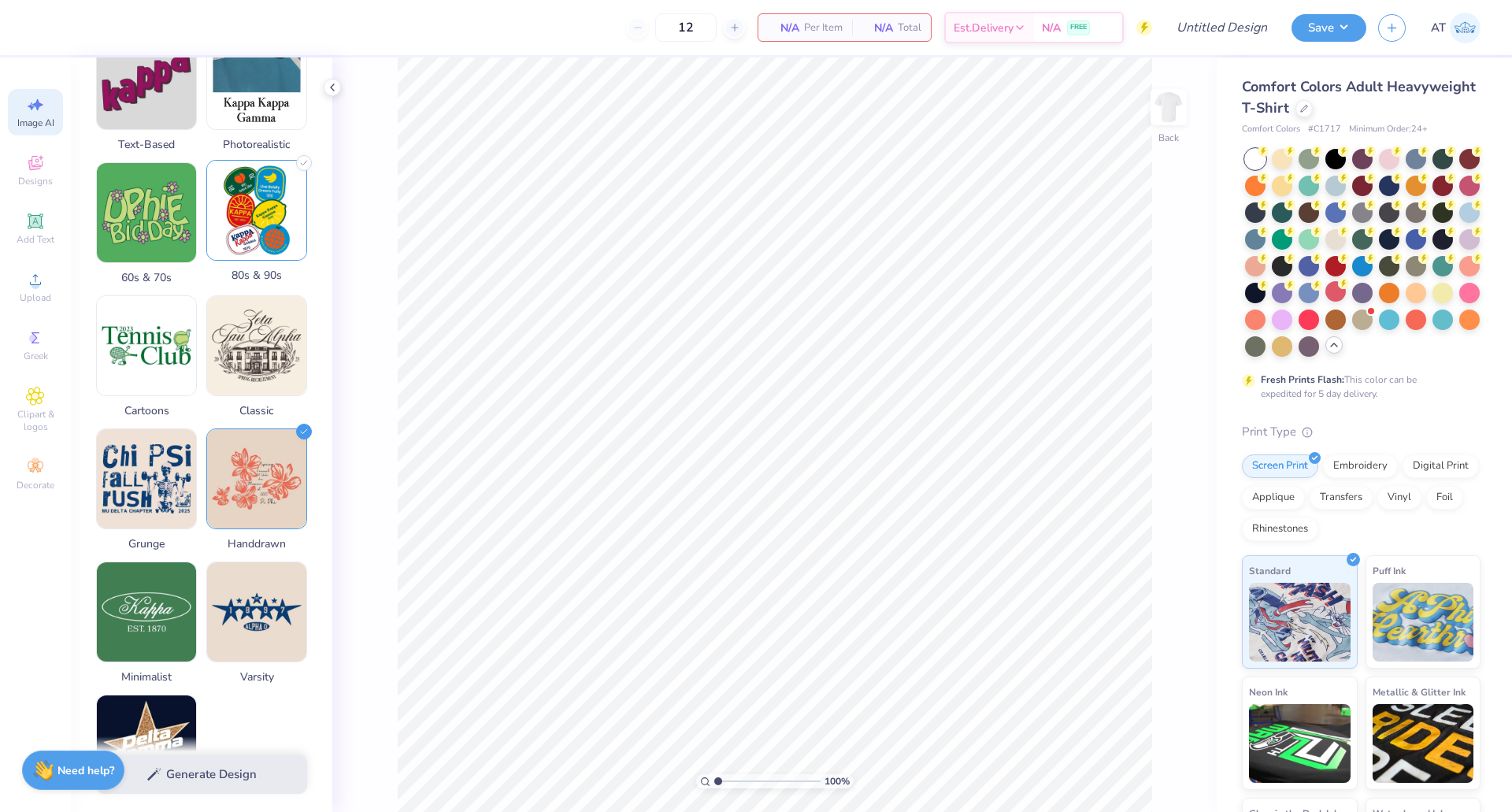
scroll to position [583, 0]
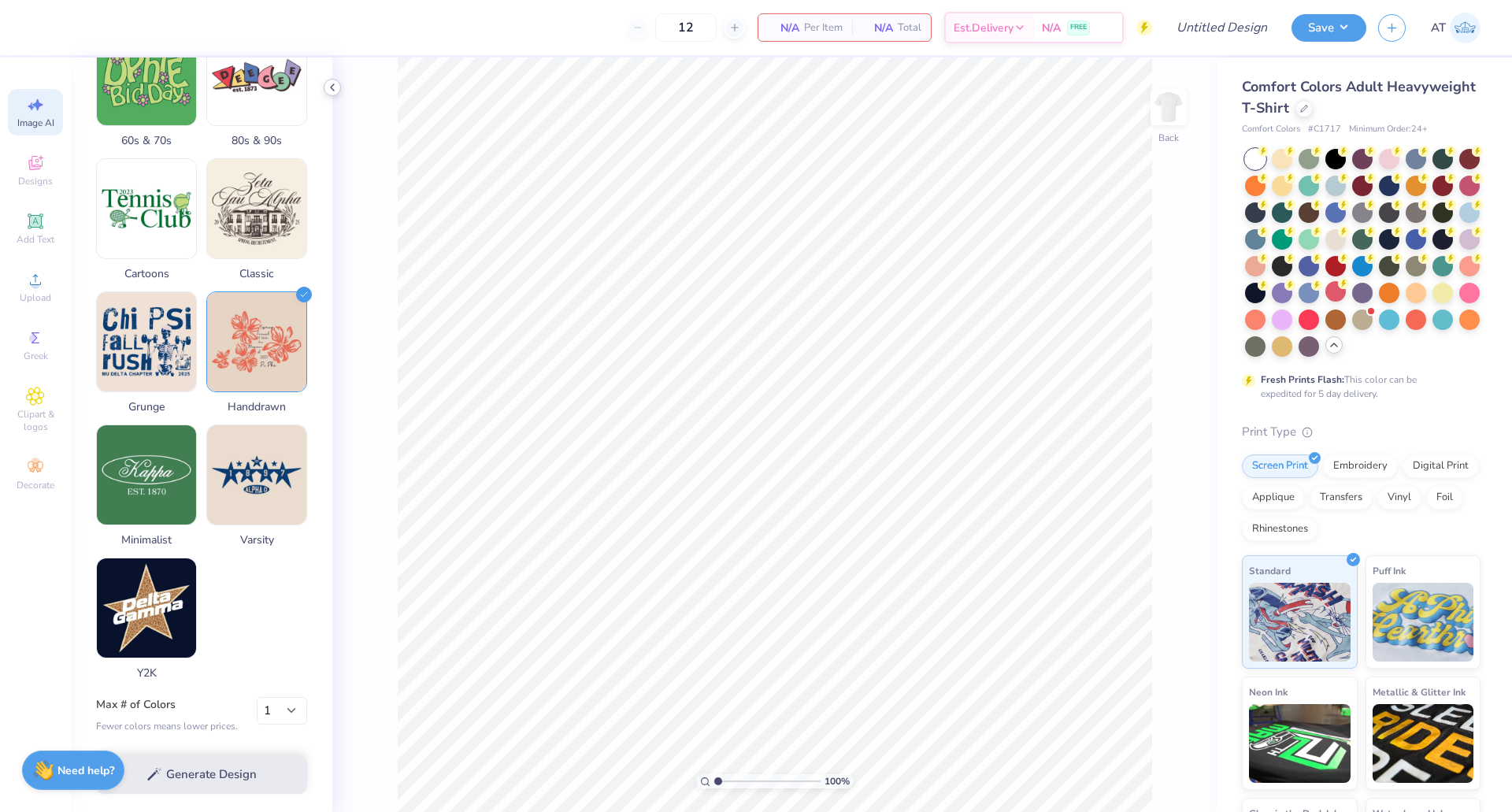
click at [339, 84] on div at bounding box center [332, 87] width 17 height 17
